Goal: Task Accomplishment & Management: Use online tool/utility

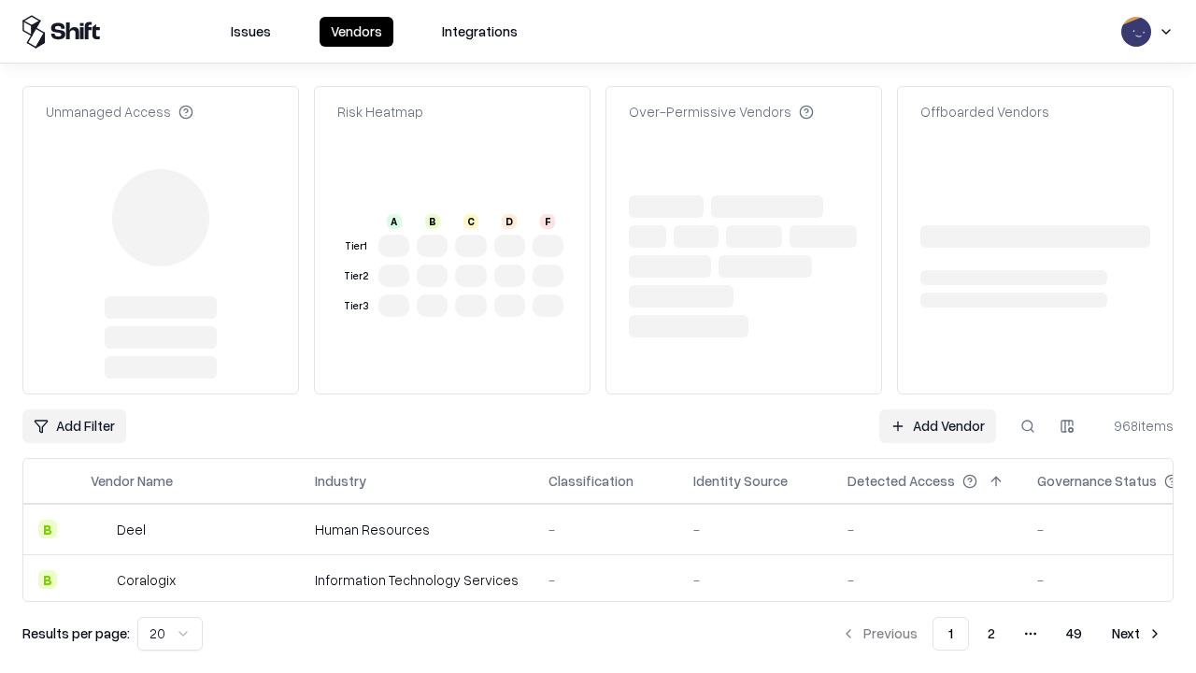
click at [937, 409] on link "Add Vendor" at bounding box center [937, 426] width 117 height 34
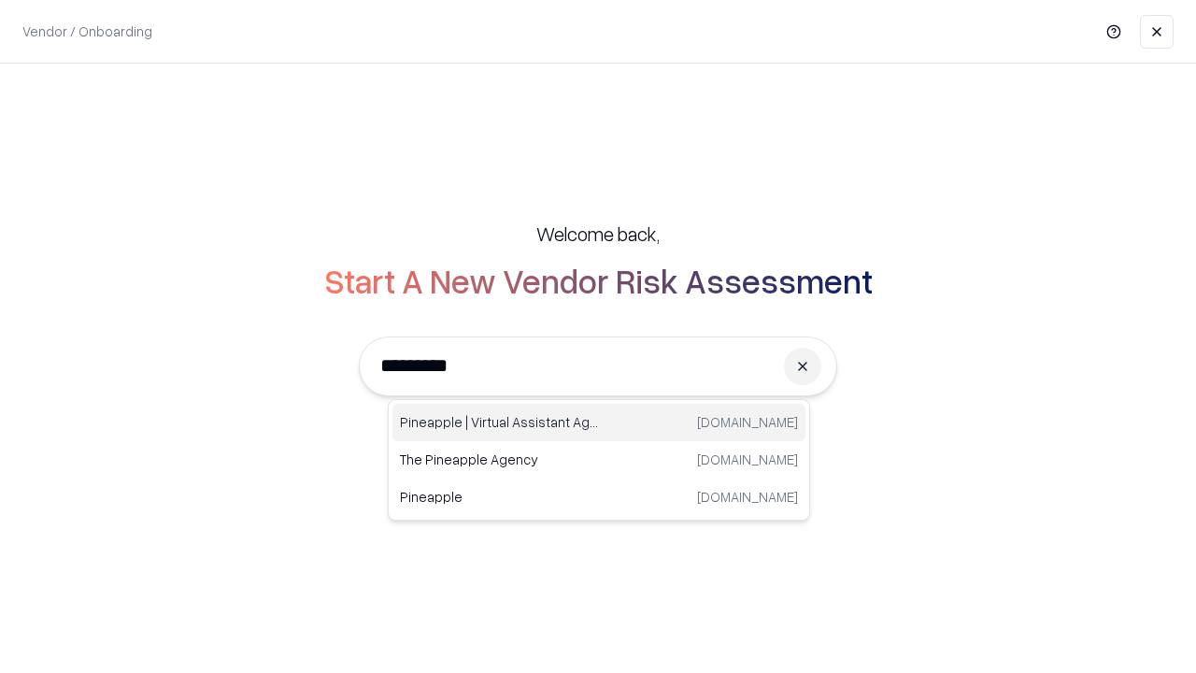
click at [599, 422] on div "Pineapple | Virtual Assistant Agency [DOMAIN_NAME]" at bounding box center [598, 422] width 413 height 37
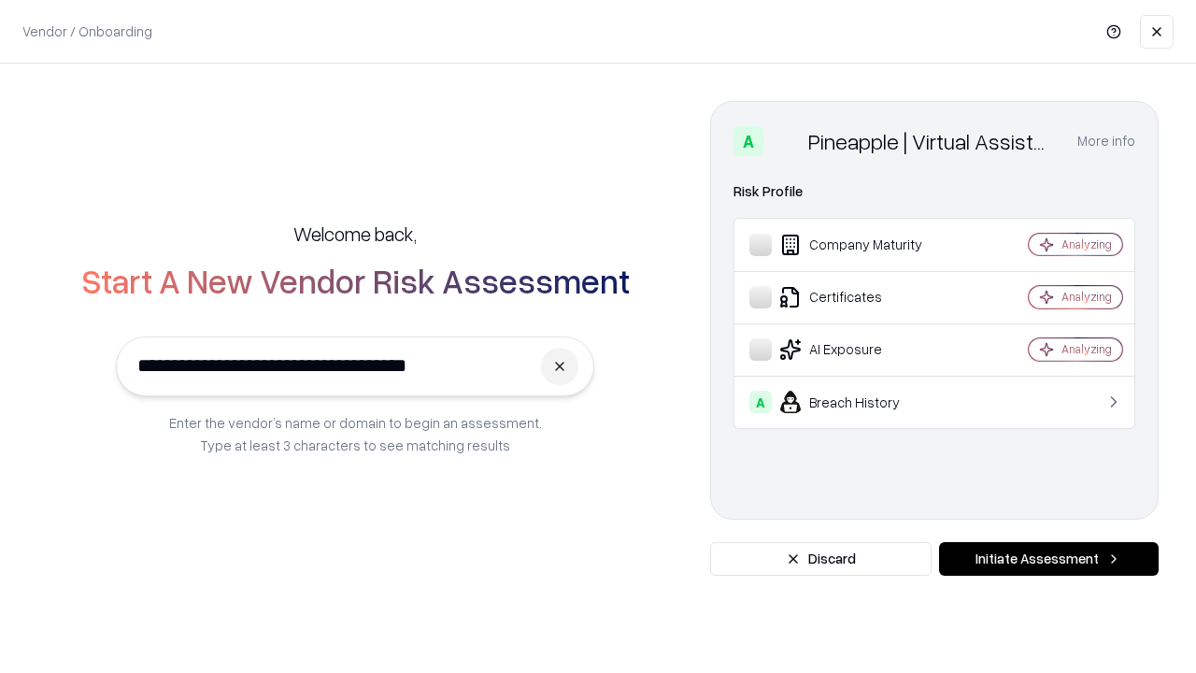
type input "**********"
click at [1048, 559] on button "Initiate Assessment" at bounding box center [1049, 559] width 220 height 34
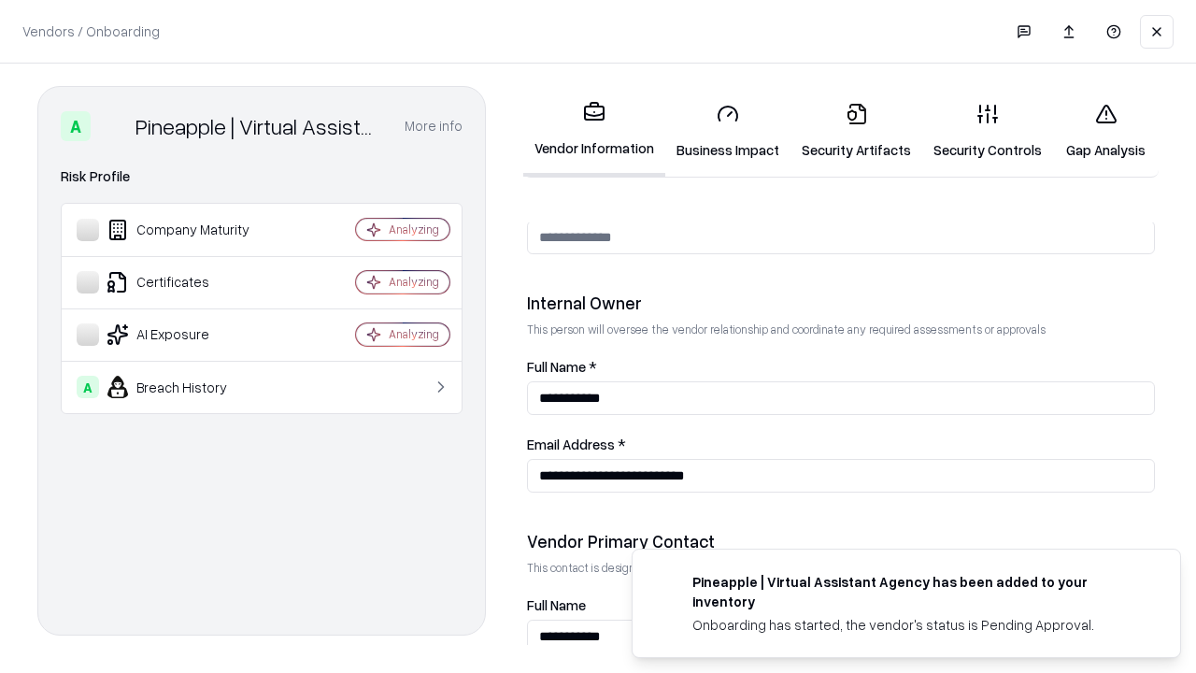
scroll to position [968, 0]
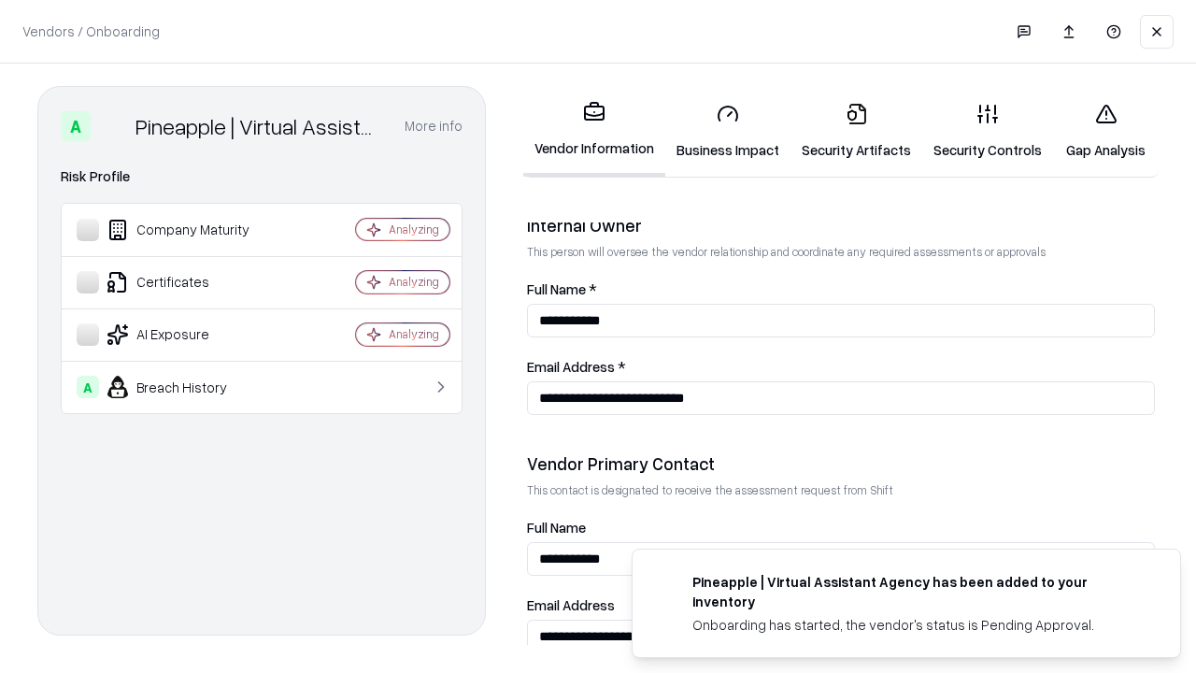
click at [728, 131] on link "Business Impact" at bounding box center [727, 131] width 125 height 87
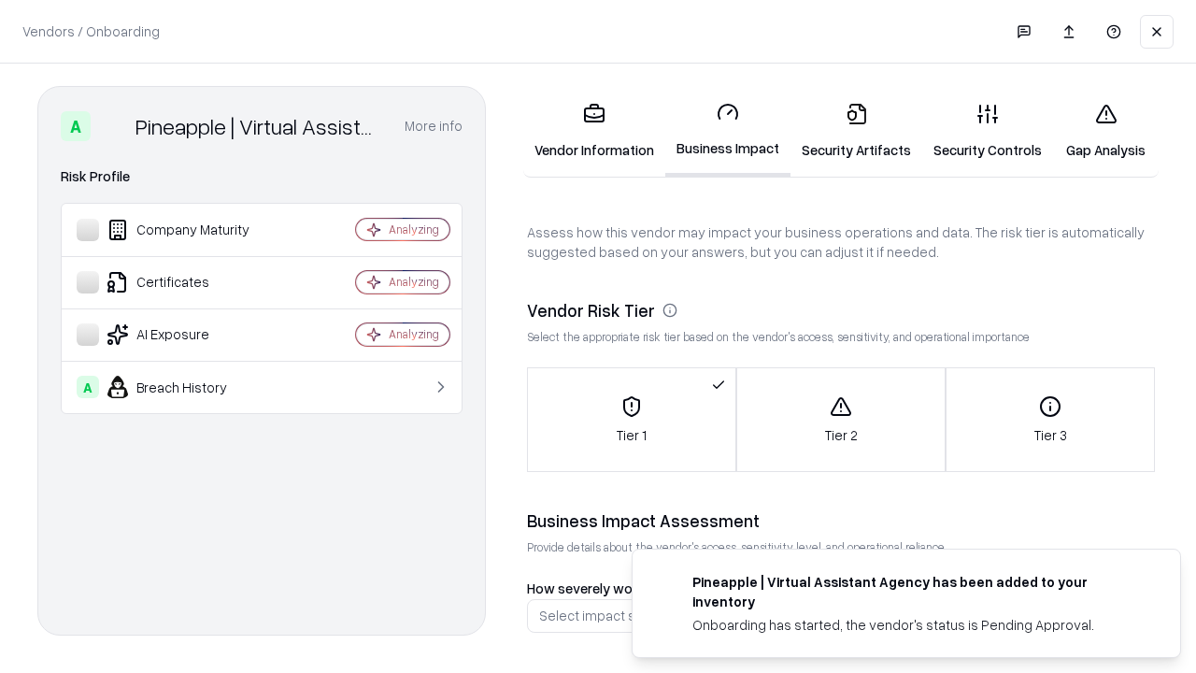
click at [856, 131] on link "Security Artifacts" at bounding box center [856, 131] width 132 height 87
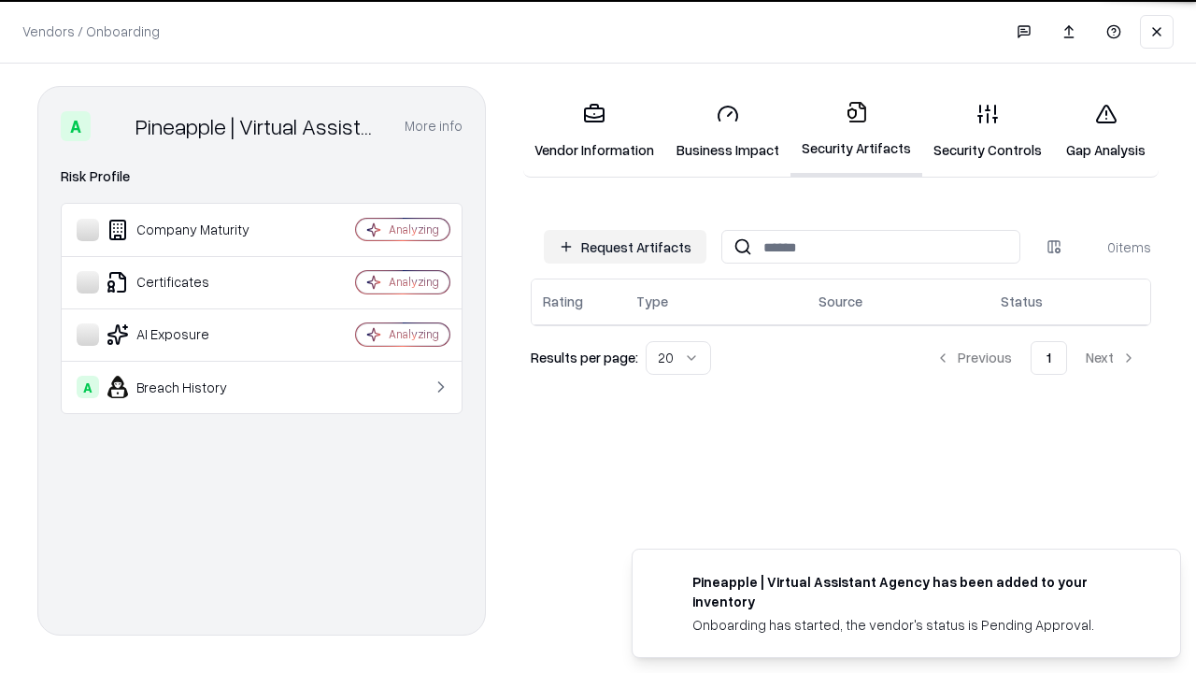
click at [625, 247] on button "Request Artifacts" at bounding box center [625, 247] width 163 height 34
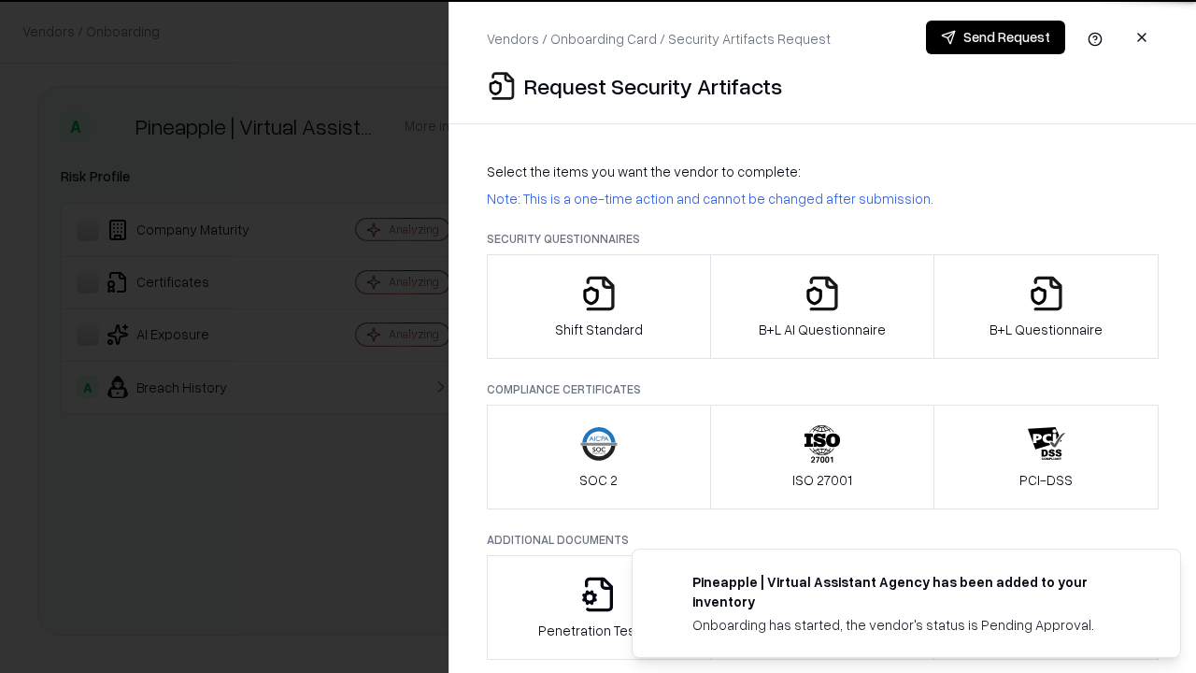
click at [598, 306] on icon "button" at bounding box center [598, 293] width 37 height 37
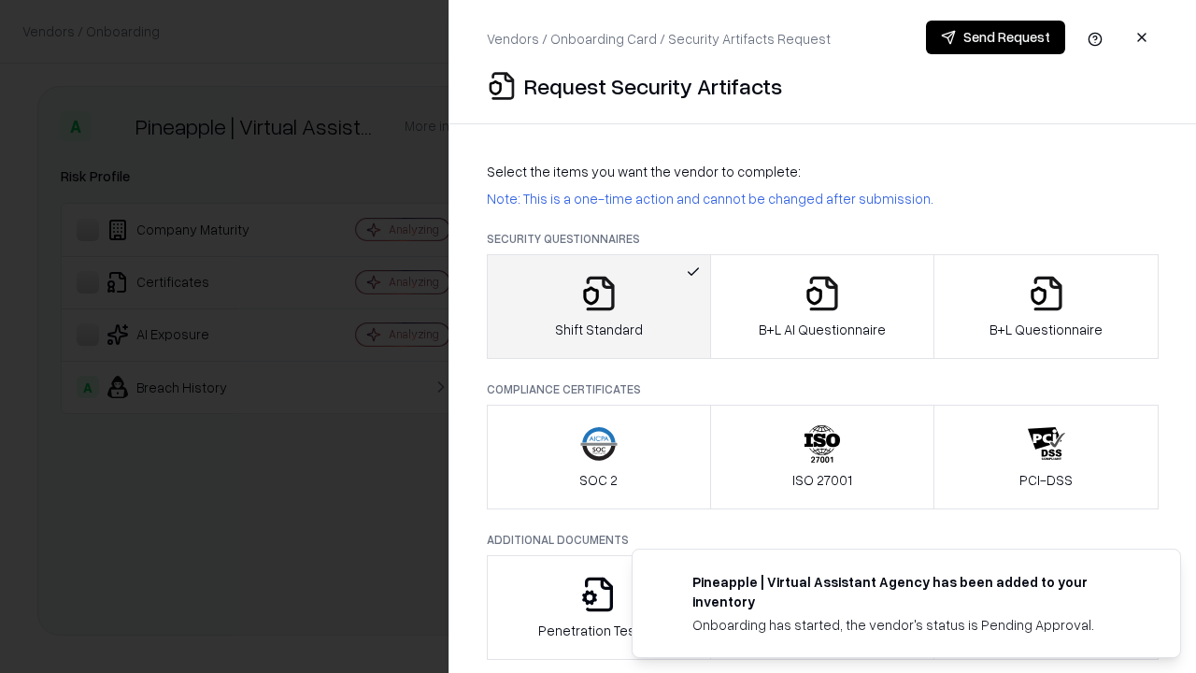
click at [995, 37] on button "Send Request" at bounding box center [995, 38] width 139 height 34
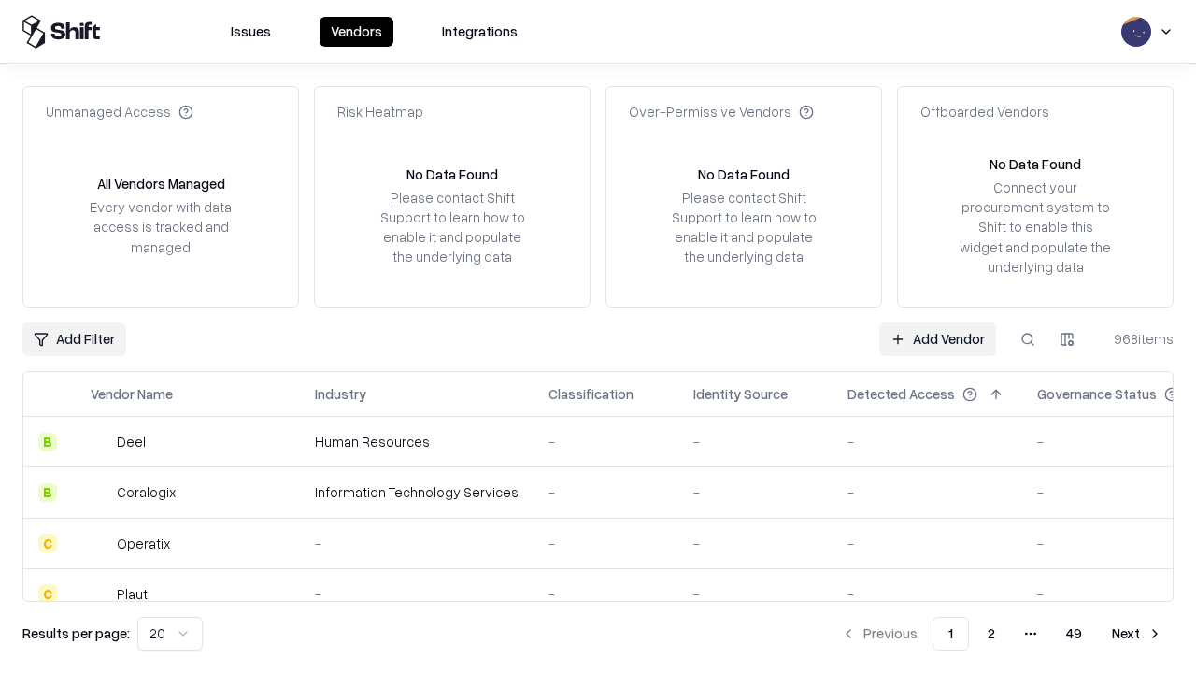
click at [1027, 338] on button at bounding box center [1028, 339] width 34 height 34
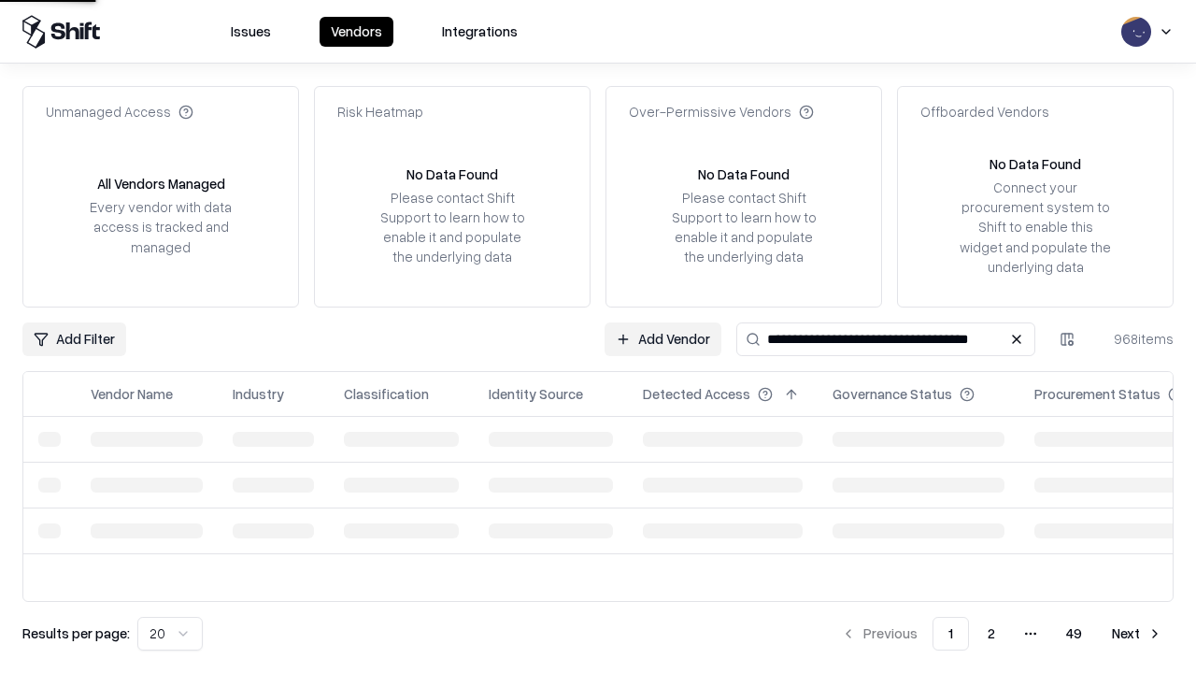
type input "**********"
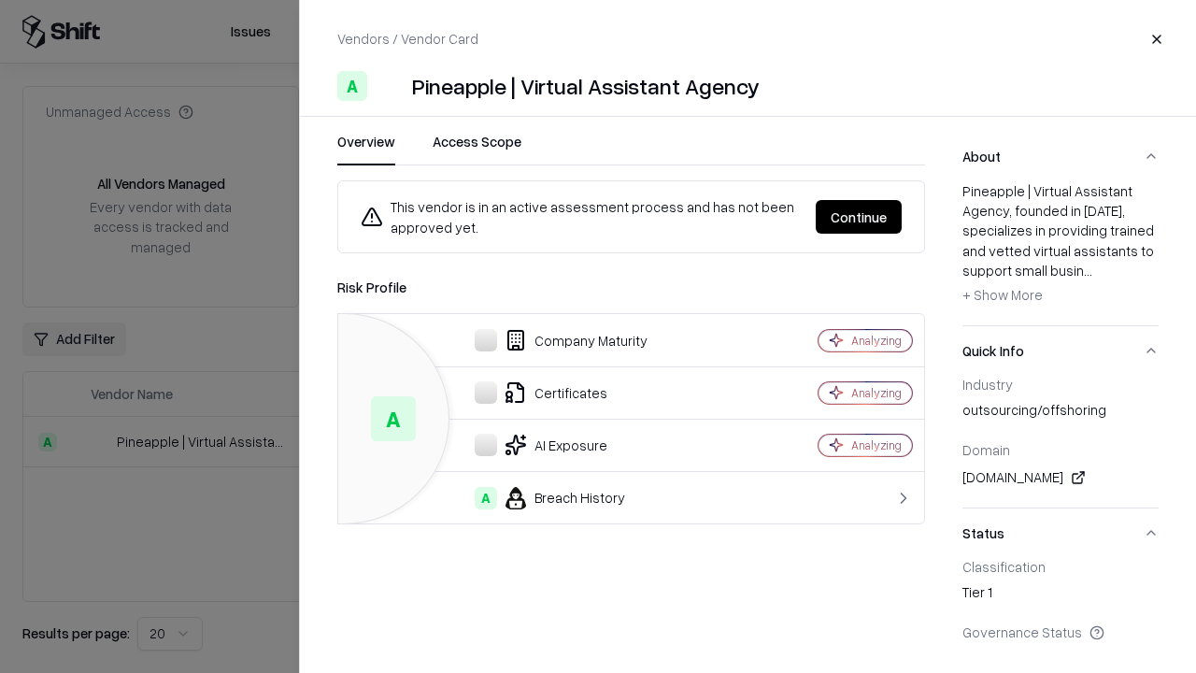
click at [858, 217] on button "Continue" at bounding box center [858, 217] width 86 height 34
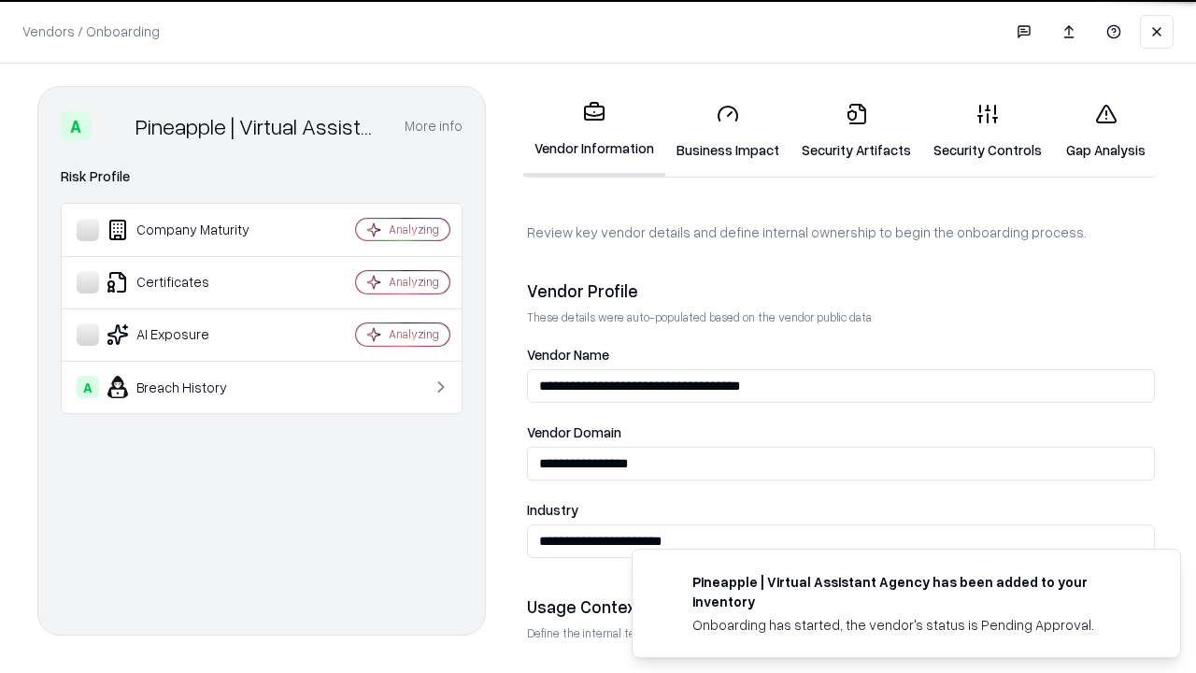
click at [856, 131] on link "Security Artifacts" at bounding box center [856, 131] width 132 height 87
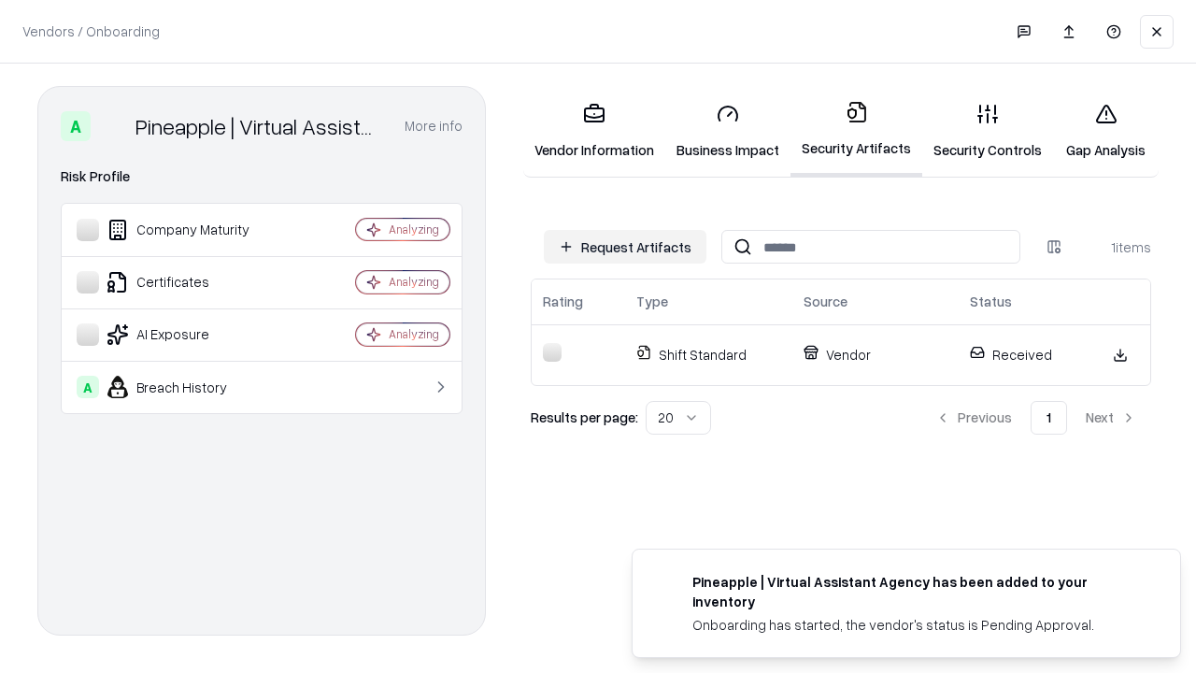
click at [987, 131] on link "Security Controls" at bounding box center [987, 131] width 131 height 87
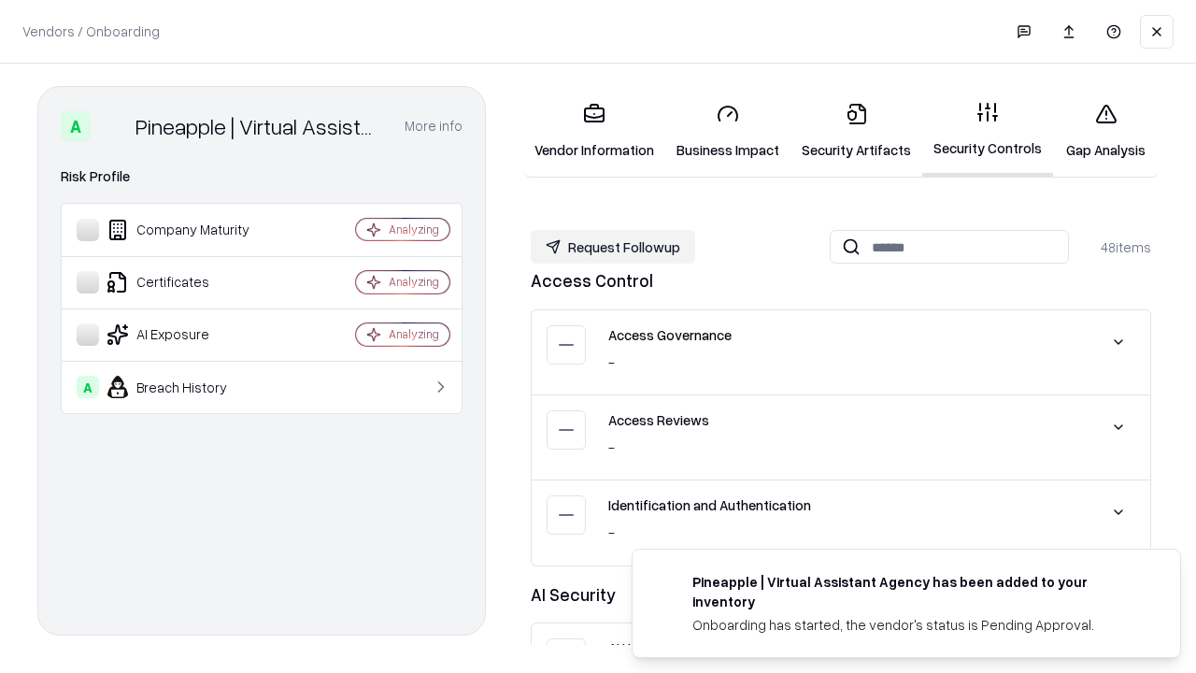
click at [613, 246] on button "Request Followup" at bounding box center [613, 247] width 164 height 34
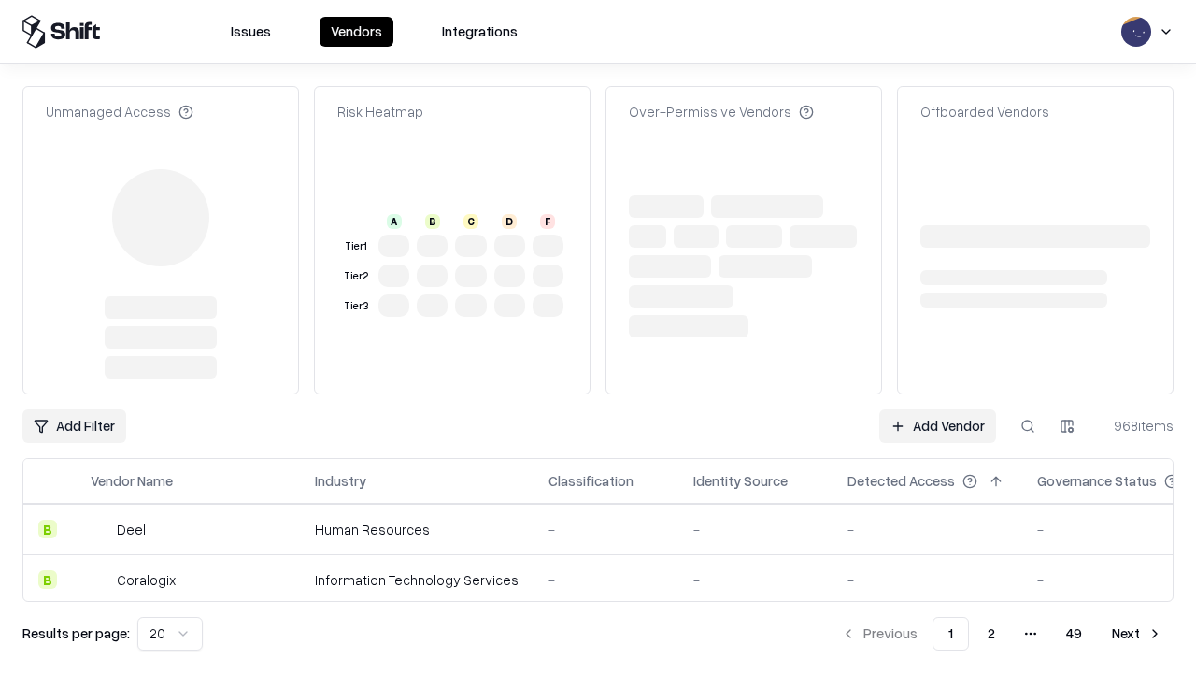
click at [937, 409] on link "Add Vendor" at bounding box center [937, 426] width 117 height 34
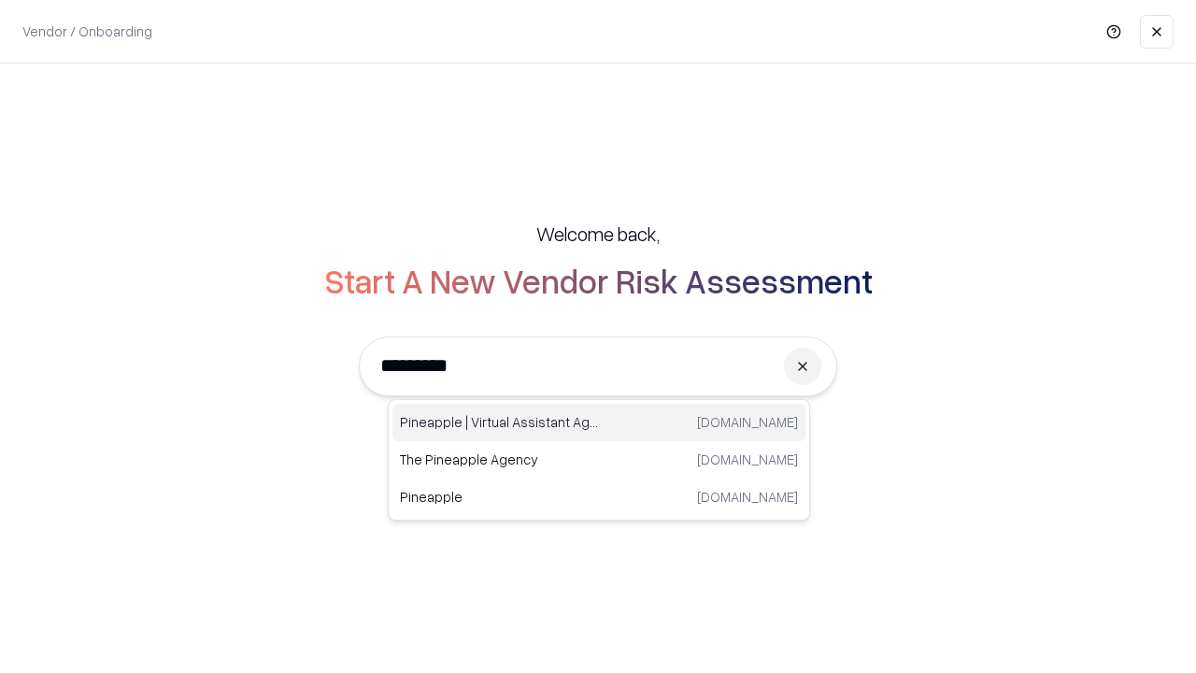
click at [599, 422] on div "Pineapple | Virtual Assistant Agency [DOMAIN_NAME]" at bounding box center [598, 422] width 413 height 37
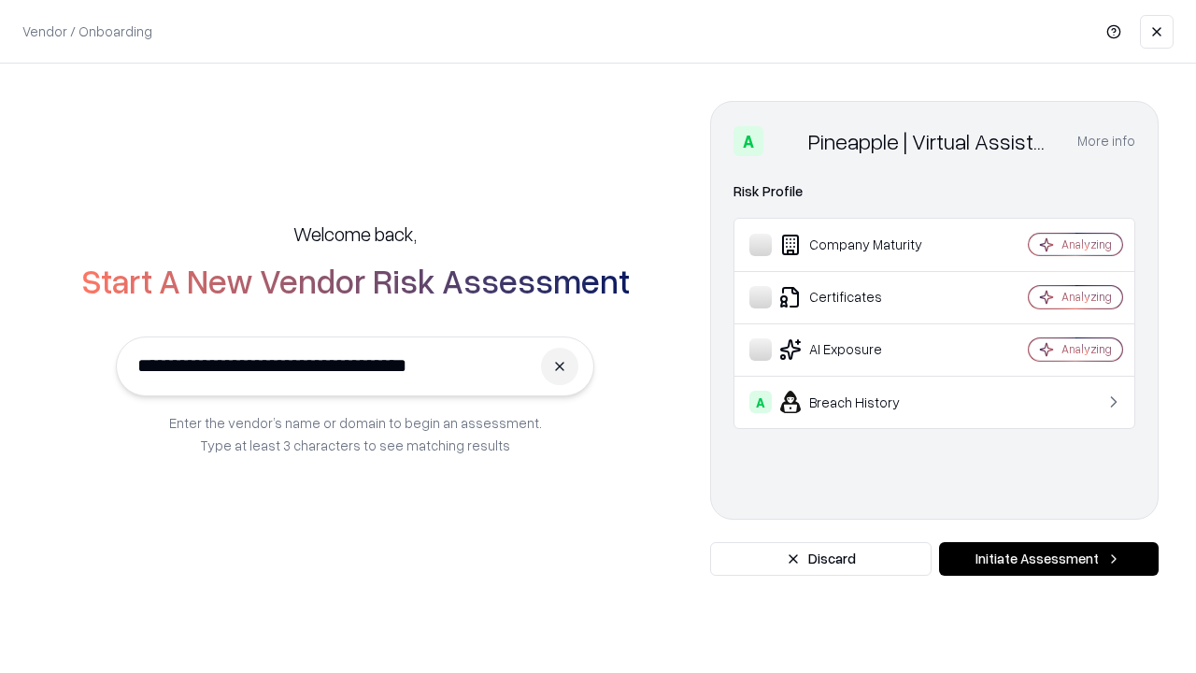
type input "**********"
click at [1048, 559] on button "Initiate Assessment" at bounding box center [1049, 559] width 220 height 34
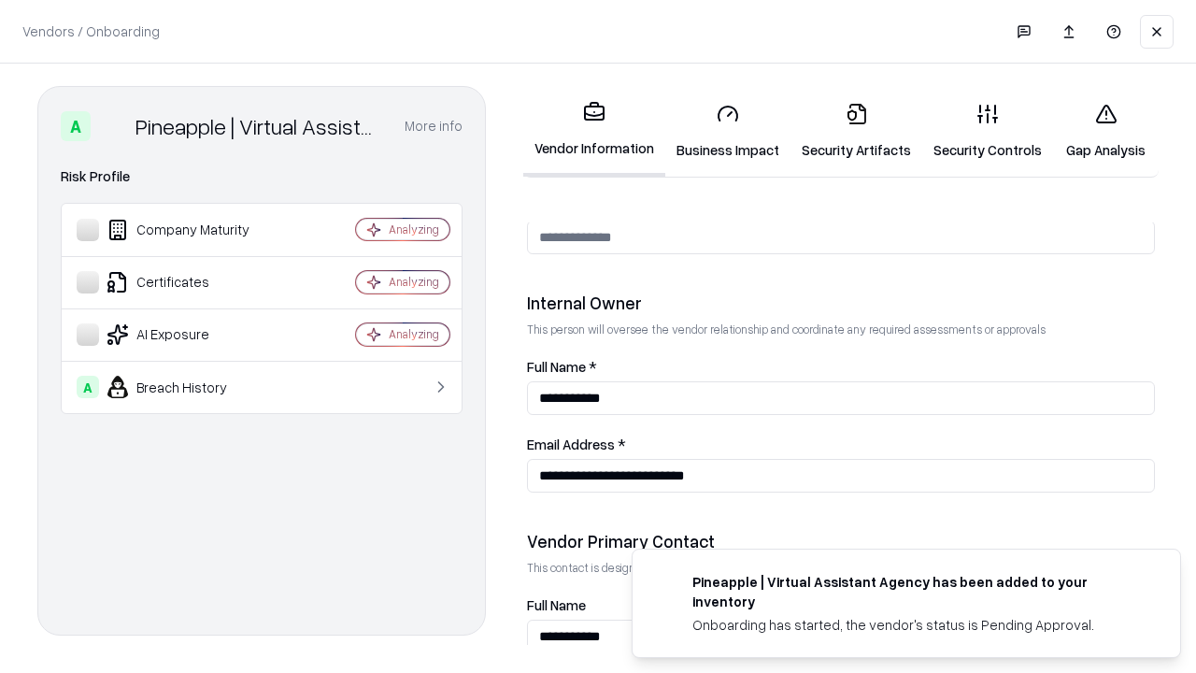
scroll to position [968, 0]
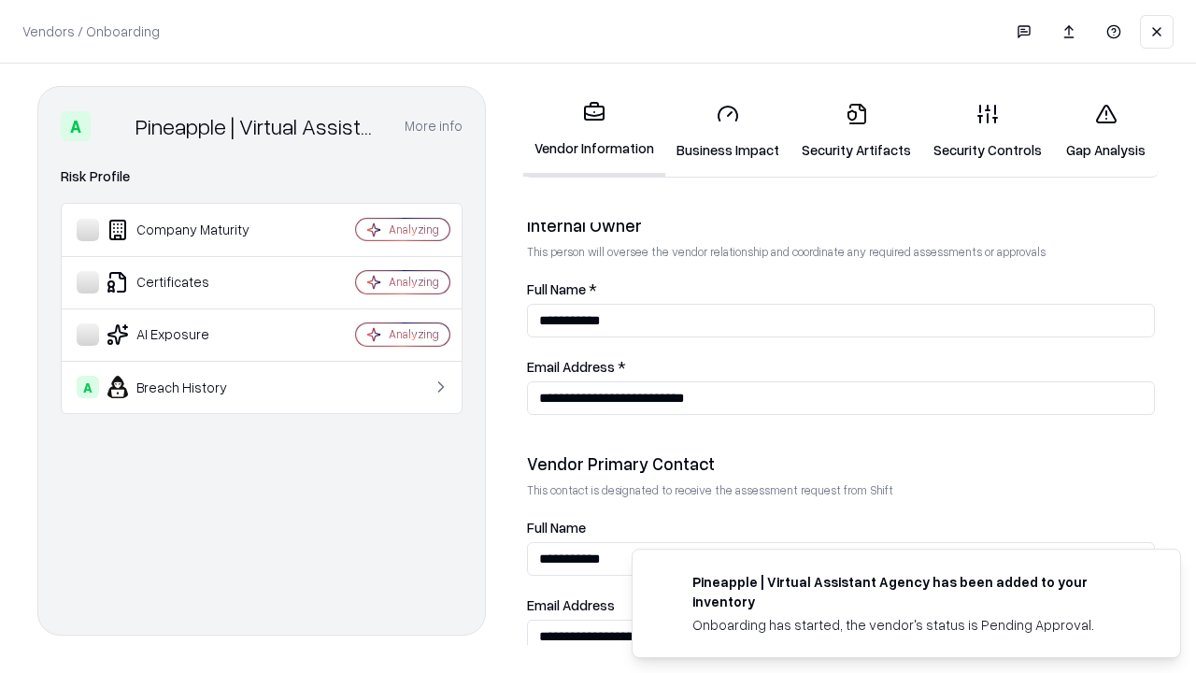
click at [1105, 131] on link "Gap Analysis" at bounding box center [1106, 131] width 106 height 87
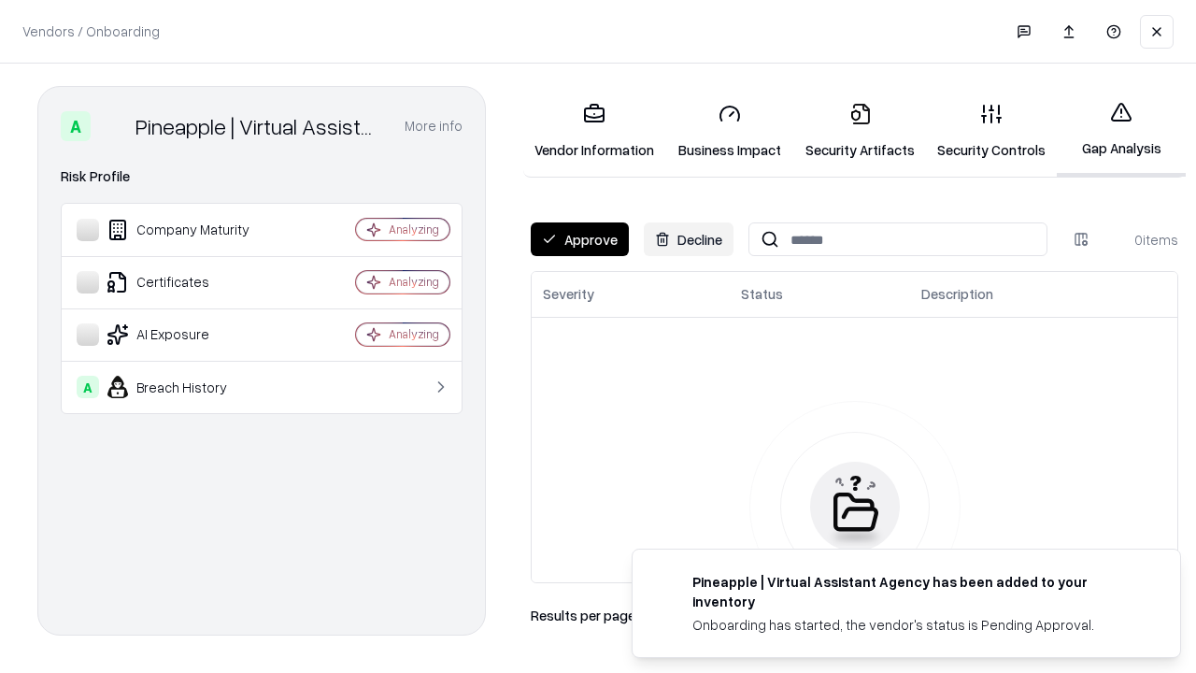
click at [579, 239] on button "Approve" at bounding box center [580, 239] width 98 height 34
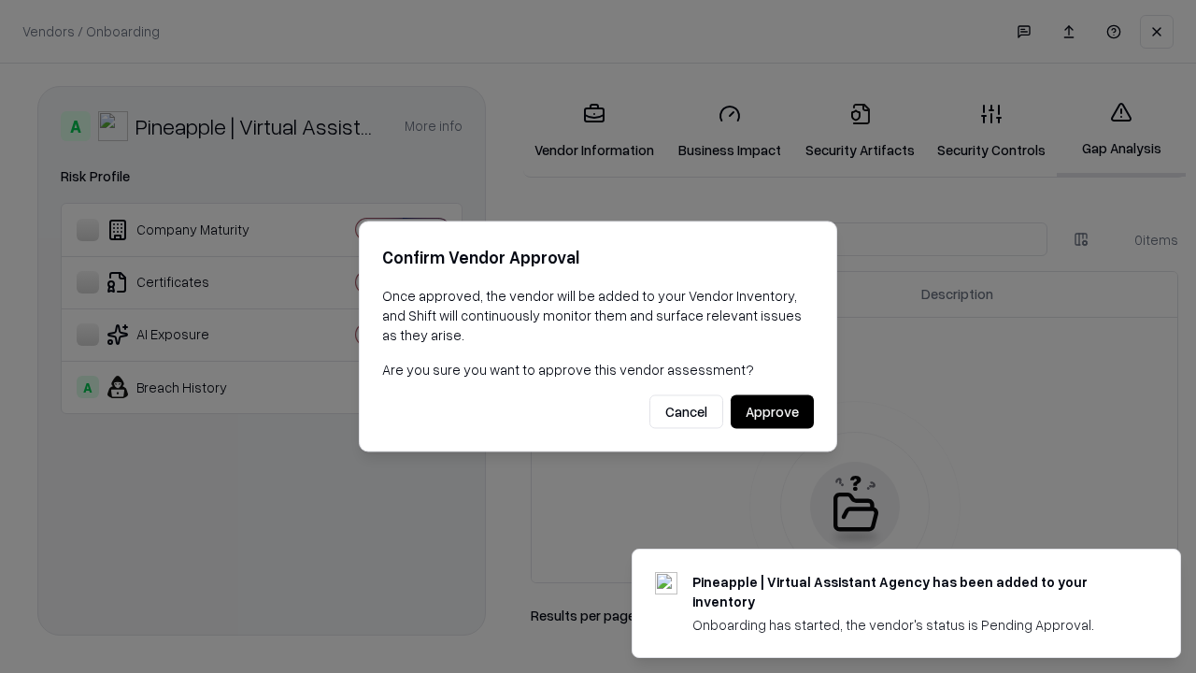
click at [772, 411] on button "Approve" at bounding box center [771, 412] width 83 height 34
